Goal: Task Accomplishment & Management: Use online tool/utility

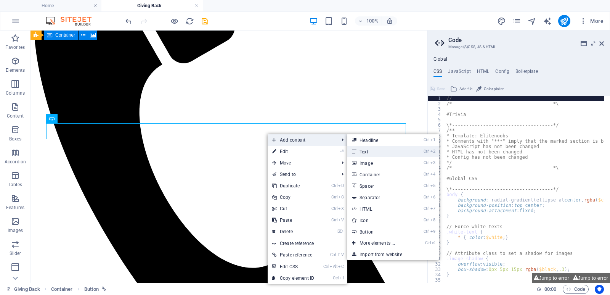
click at [396, 155] on link "Ctrl 2 Text" at bounding box center [378, 151] width 63 height 11
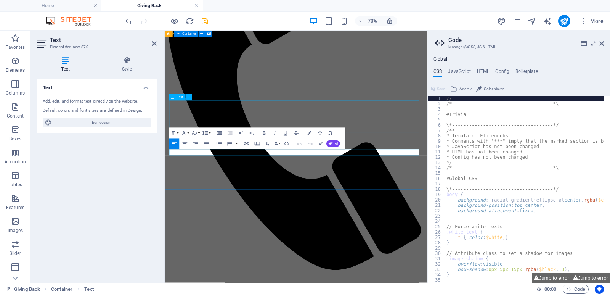
drag, startPoint x: 442, startPoint y: 137, endPoint x: 494, endPoint y: 105, distance: 60.8
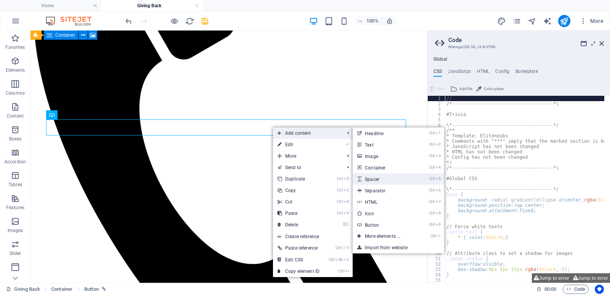
click at [384, 184] on link "Ctrl 5 Spacer" at bounding box center [384, 178] width 63 height 11
select select "px"
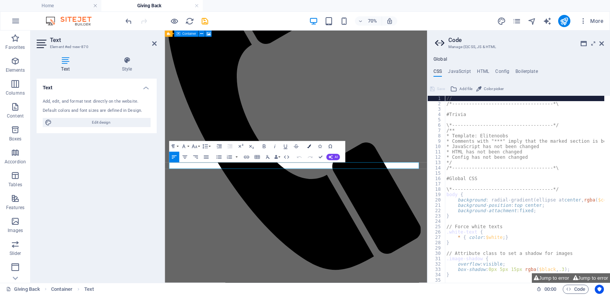
click at [310, 145] on icon "button" at bounding box center [309, 147] width 4 height 4
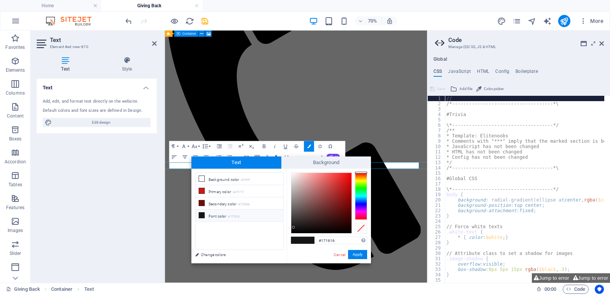
type input "#e8e1e1"
click at [293, 178] on div at bounding box center [321, 203] width 60 height 60
click at [359, 256] on button "Apply" at bounding box center [357, 254] width 19 height 9
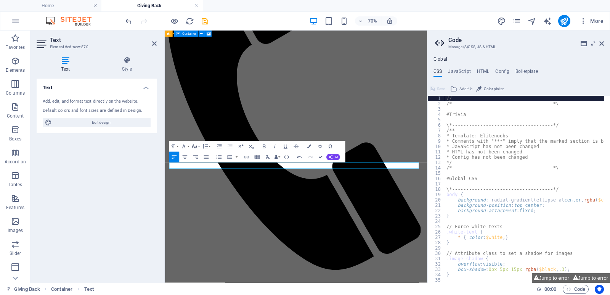
click at [196, 145] on icon "button" at bounding box center [194, 146] width 6 height 6
click at [194, 192] on link "12" at bounding box center [193, 189] width 19 height 8
click at [195, 147] on icon "button" at bounding box center [194, 146] width 6 height 6
click at [194, 181] on link "30" at bounding box center [193, 183] width 19 height 8
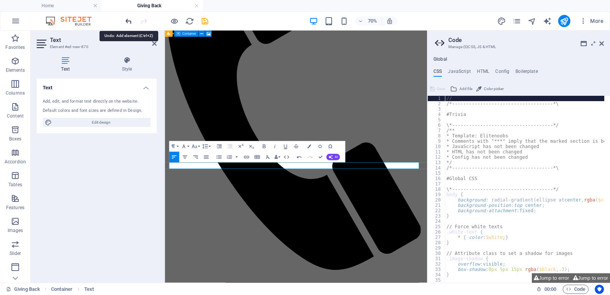
click at [125, 22] on icon "undo" at bounding box center [128, 21] width 9 height 9
click at [128, 23] on icon "undo" at bounding box center [128, 21] width 9 height 9
click at [196, 152] on button "Align Right" at bounding box center [195, 157] width 10 height 11
click at [198, 146] on icon "button" at bounding box center [194, 146] width 6 height 6
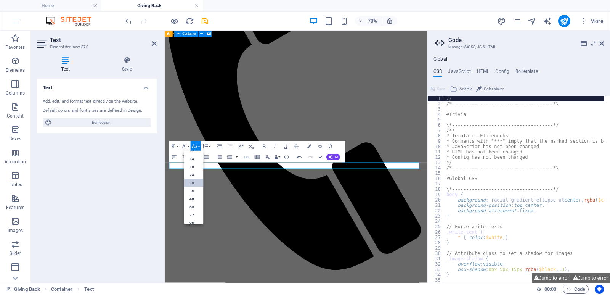
click at [196, 185] on link "30" at bounding box center [193, 183] width 19 height 8
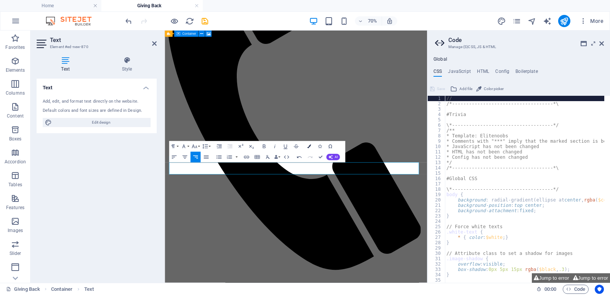
click at [309, 144] on button "Colors" at bounding box center [309, 146] width 10 height 11
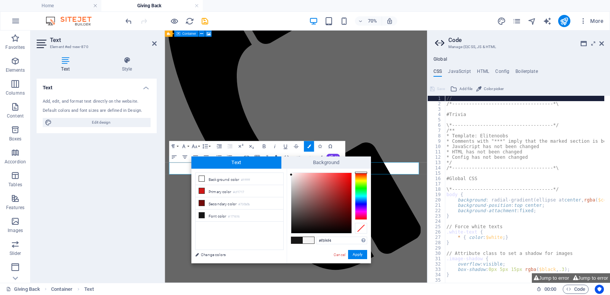
type input "#f5f2f2"
click at [292, 175] on div at bounding box center [321, 203] width 60 height 60
click at [360, 252] on button "Apply" at bounding box center [357, 254] width 19 height 9
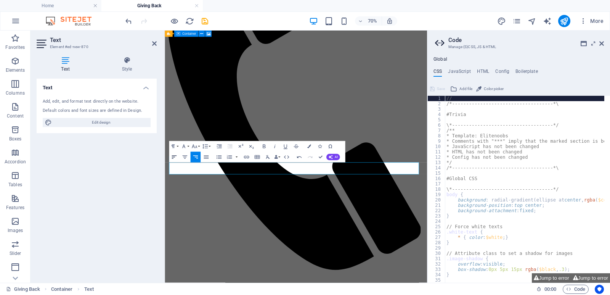
click at [175, 160] on icon "button" at bounding box center [174, 157] width 6 height 6
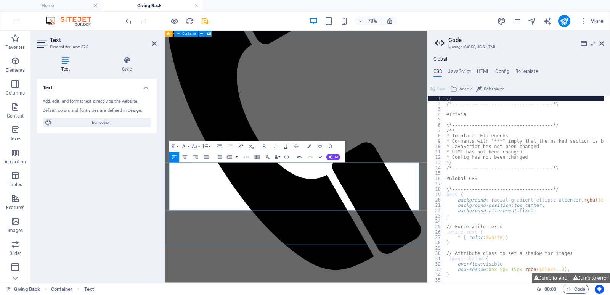
drag, startPoint x: 229, startPoint y: 277, endPoint x: 178, endPoint y: 222, distance: 75.3
click at [195, 145] on icon "button" at bounding box center [194, 146] width 6 height 6
click at [195, 167] on link "24" at bounding box center [193, 170] width 19 height 8
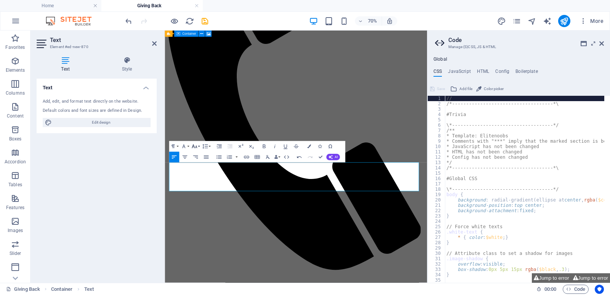
click at [199, 147] on button "Font Size" at bounding box center [195, 146] width 10 height 11
click at [197, 159] on link "18" at bounding box center [193, 162] width 19 height 8
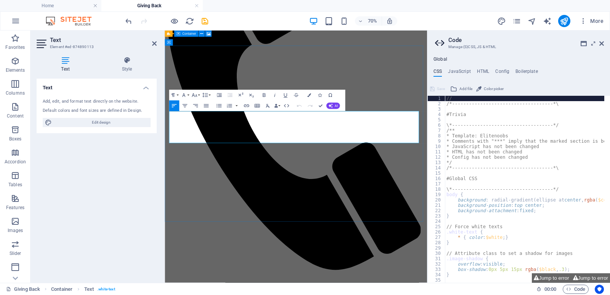
scroll to position [194, 0]
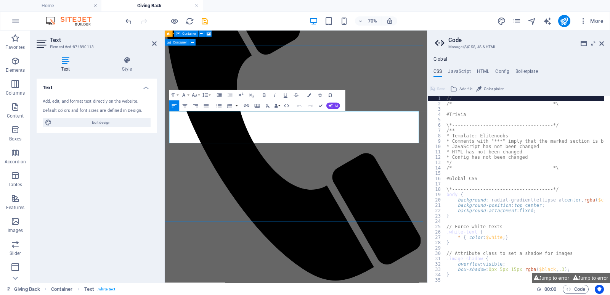
drag, startPoint x: 298, startPoint y: 178, endPoint x: 165, endPoint y: 151, distance: 135.1
click at [195, 95] on icon "button" at bounding box center [194, 95] width 6 height 6
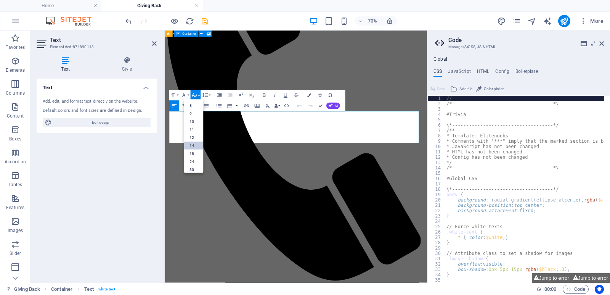
click at [196, 146] on link "14" at bounding box center [193, 145] width 19 height 8
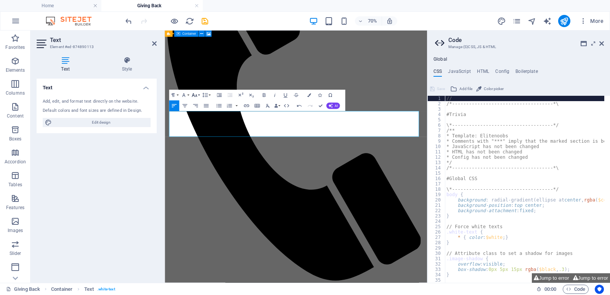
click at [198, 93] on button "Font Size" at bounding box center [195, 95] width 10 height 11
click at [197, 112] on link "18" at bounding box center [193, 111] width 19 height 8
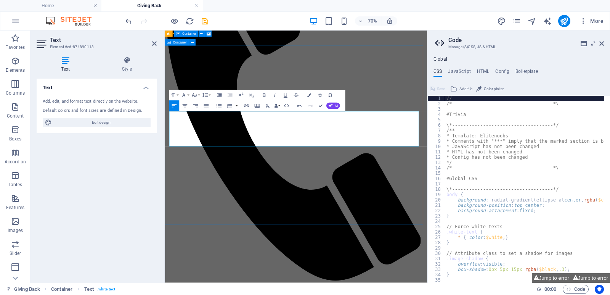
drag, startPoint x: 384, startPoint y: 192, endPoint x: 168, endPoint y: 191, distance: 215.8
click at [195, 96] on icon "button" at bounding box center [194, 95] width 6 height 6
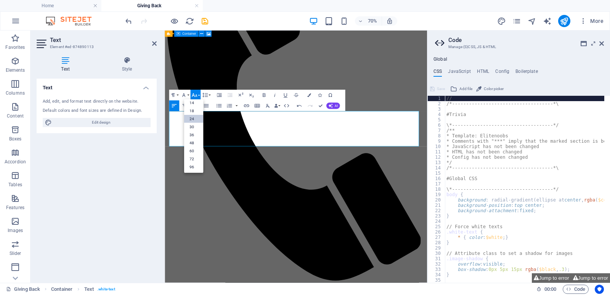
click at [196, 120] on link "24" at bounding box center [193, 119] width 19 height 8
